Goal: Communication & Community: Connect with others

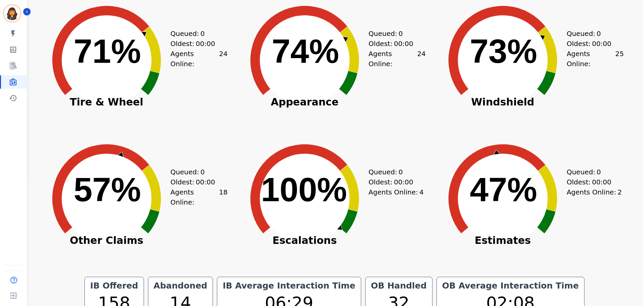
scroll to position [134, 0]
